Goal: Learn about a topic

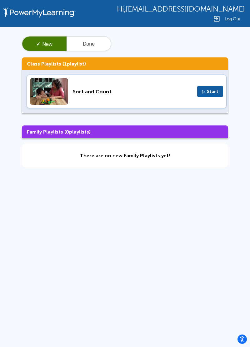
click at [213, 91] on span "▷ Start" at bounding box center [210, 91] width 16 height 5
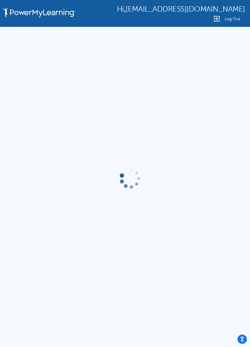
click at [51, 12] on img at bounding box center [39, 13] width 77 height 27
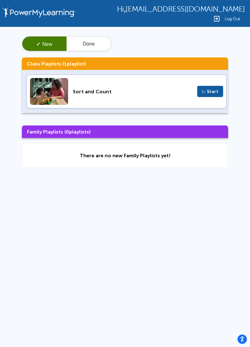
click at [101, 42] on button "Done" at bounding box center [89, 44] width 44 height 15
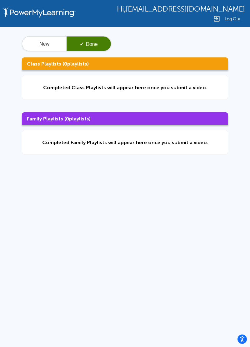
click at [39, 45] on button "New" at bounding box center [44, 44] width 44 height 15
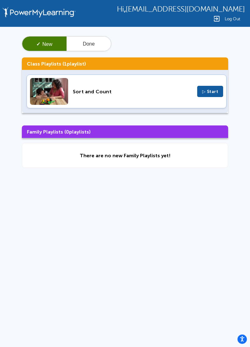
click at [130, 84] on div "Sort and Count ▷ Start" at bounding box center [127, 92] width 200 height 34
click at [87, 47] on button "Done" at bounding box center [89, 44] width 44 height 15
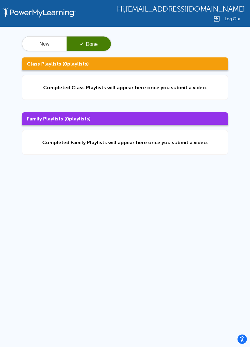
click at [86, 92] on div "Completed Class Playlists will appear here once you submit a video." at bounding box center [125, 87] width 206 height 25
click at [90, 143] on div "Completed Family Playlists will appear here once you submit a video." at bounding box center [125, 143] width 166 height 6
click at [149, 157] on div "New ✓ Done Class Playlists ( 0 playlists) Completed Class Playlists will appear…" at bounding box center [125, 95] width 250 height 137
click at [53, 16] on img at bounding box center [39, 13] width 77 height 27
